Goal: Obtain resource: Obtain resource

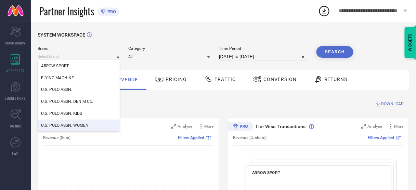
click at [69, 125] on span "U.S. POLO ASSN. WOMEN" at bounding box center [65, 125] width 48 height 5
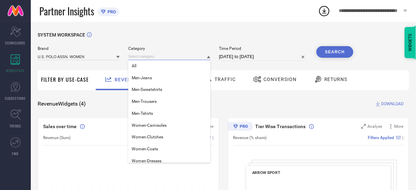
click at [143, 57] on input at bounding box center [169, 56] width 82 height 7
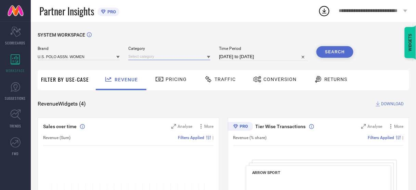
click at [143, 57] on input at bounding box center [169, 56] width 82 height 7
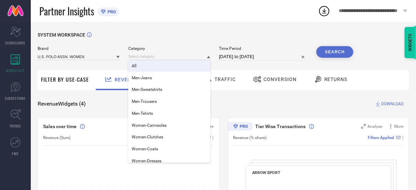
click at [145, 65] on div "All" at bounding box center [169, 66] width 82 height 12
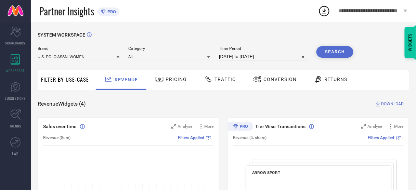
select select "7"
select select "2025"
select select "8"
select select "2025"
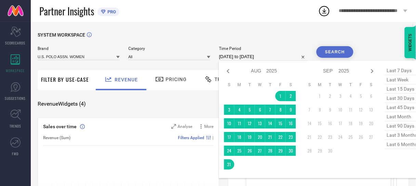
click at [232, 55] on input "[DATE] to [DATE]" at bounding box center [263, 57] width 89 height 8
click at [229, 72] on icon at bounding box center [228, 71] width 8 height 8
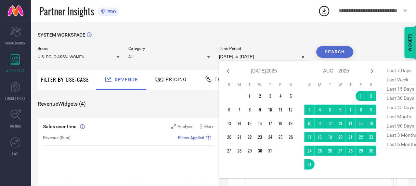
click at [229, 72] on icon at bounding box center [228, 71] width 8 height 8
select select "3"
select select "2025"
select select "4"
select select "2025"
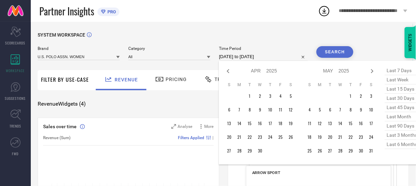
click at [229, 72] on icon at bounding box center [228, 71] width 8 height 8
select select "1"
select select "2025"
select select "2"
select select "2025"
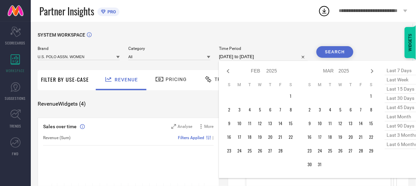
click at [229, 72] on icon at bounding box center [228, 71] width 8 height 8
select select "2025"
select select "1"
select select "2025"
click at [229, 72] on icon at bounding box center [228, 71] width 8 height 8
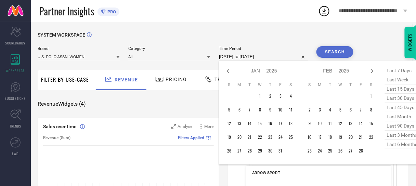
select select "11"
select select "2024"
select select "2025"
click at [371, 71] on icon at bounding box center [372, 71] width 8 height 8
select select "2025"
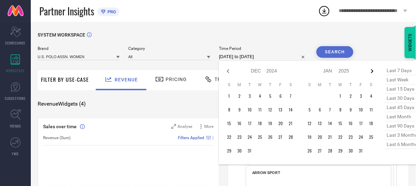
select select "1"
select select "2025"
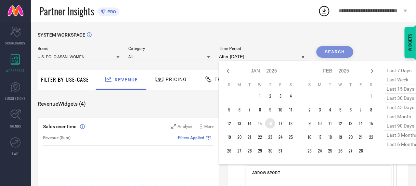
click at [263, 125] on tr "12 13 14 15 16 17 18" at bounding box center [260, 123] width 72 height 10
type input "[DATE] to [DATE]"
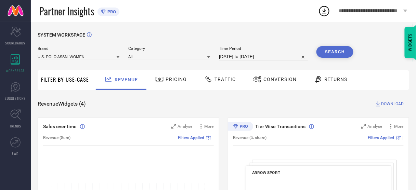
select select "2025"
select select "1"
select select "2025"
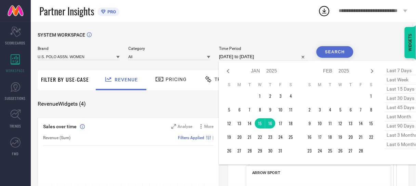
click at [273, 56] on input "[DATE] to [DATE]" at bounding box center [263, 57] width 89 height 8
click at [371, 124] on td "15" at bounding box center [371, 123] width 10 height 10
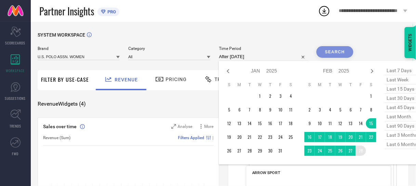
type input "[DATE] to [DATE]"
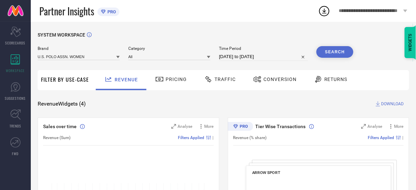
click at [332, 52] on button "Search" at bounding box center [335, 52] width 37 height 12
click at [276, 80] on span "Conversion" at bounding box center [279, 79] width 33 height 5
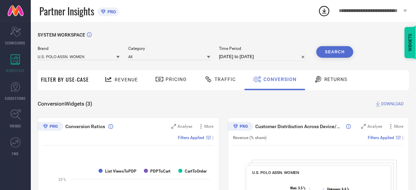
click at [388, 104] on span "DOWNLOAD" at bounding box center [393, 104] width 23 height 7
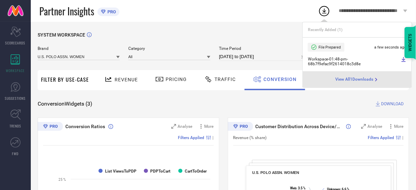
click at [403, 60] on icon at bounding box center [403, 59] width 5 height 5
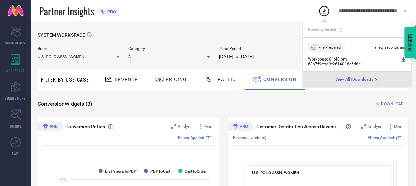
select select "1"
select select "2025"
select select "2"
select select "2025"
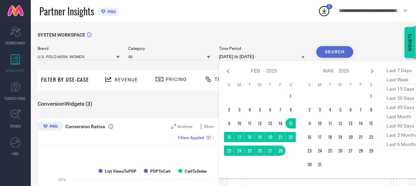
click at [238, 56] on input "[DATE] to [DATE]" at bounding box center [263, 57] width 89 height 8
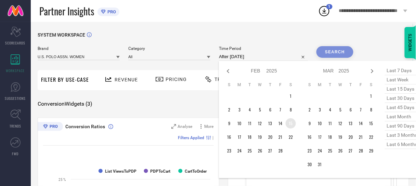
click at [291, 124] on td "15" at bounding box center [291, 123] width 10 height 10
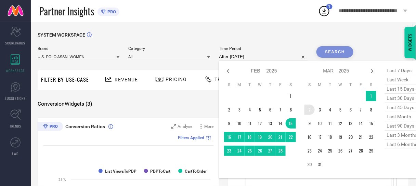
type input "[DATE] to [DATE]"
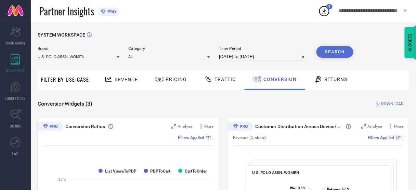
click at [335, 57] on button "Search" at bounding box center [335, 52] width 37 height 12
click at [397, 104] on span "DOWNLOAD" at bounding box center [393, 104] width 23 height 7
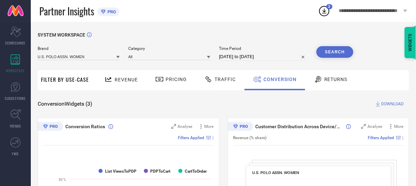
select select "1"
select select "2025"
select select "2"
select select "2025"
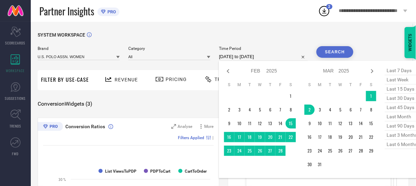
click at [242, 57] on input "[DATE] to [DATE]" at bounding box center [263, 57] width 89 height 8
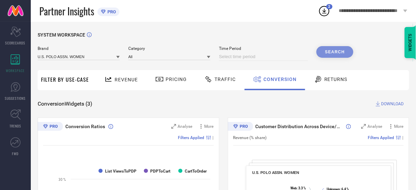
select select "8"
select select "2025"
select select "9"
select select "2025"
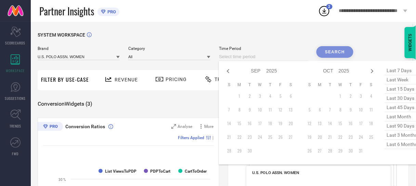
click at [279, 53] on input at bounding box center [263, 57] width 89 height 8
click at [229, 73] on icon at bounding box center [228, 71] width 8 height 8
select select "7"
select select "2025"
select select "8"
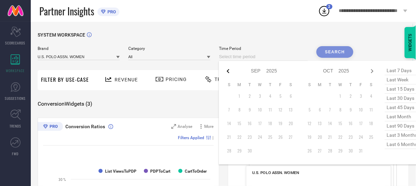
select select "2025"
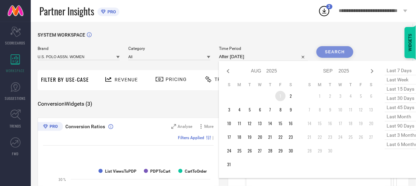
click at [281, 95] on td "1" at bounding box center [280, 96] width 10 height 10
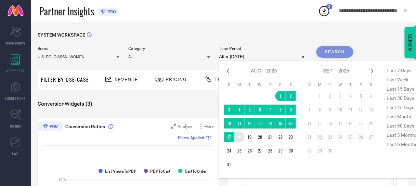
type input "[DATE] to [DATE]"
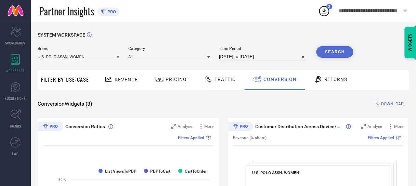
click at [266, 55] on input "[DATE] to [DATE]" at bounding box center [263, 57] width 89 height 8
select select "7"
select select "2025"
select select "8"
select select "2025"
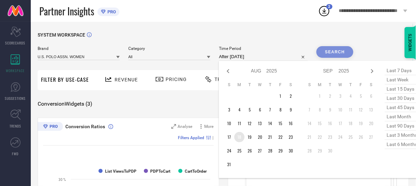
click at [238, 137] on td "18" at bounding box center [239, 137] width 10 height 10
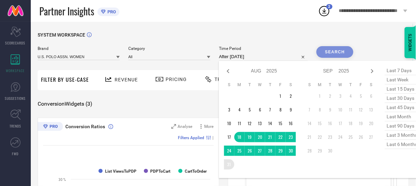
type input "[DATE] to [DATE]"
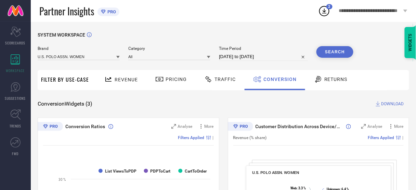
click at [330, 57] on button "Search" at bounding box center [335, 52] width 37 height 12
click at [389, 103] on span "DOWNLOAD" at bounding box center [393, 104] width 23 height 7
